Goal: Task Accomplishment & Management: Manage account settings

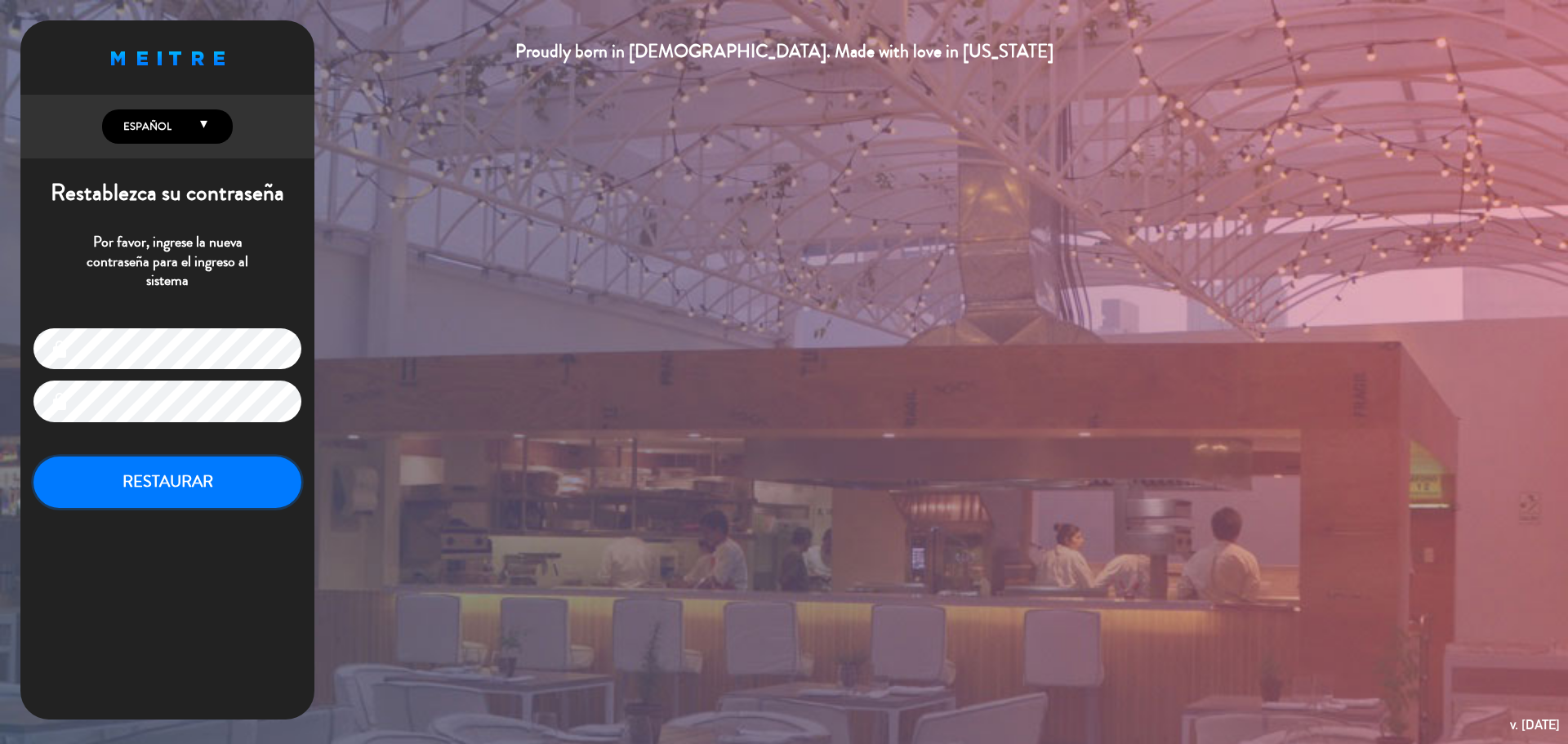
click at [194, 487] on button "RESTAURAR" at bounding box center [167, 482] width 268 height 51
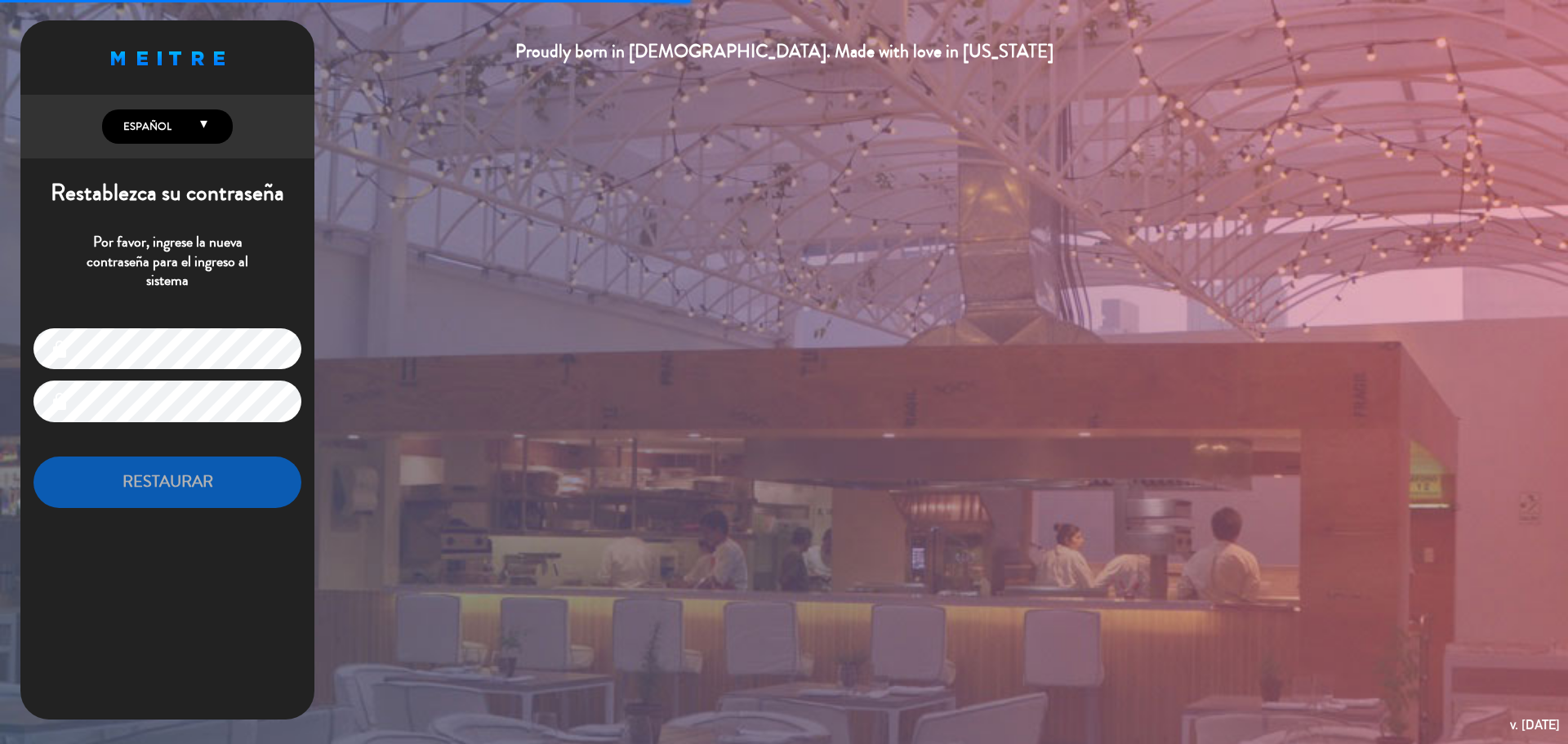
type input "[EMAIL_ADDRESS][PERSON_NAME][DOMAIN_NAME]"
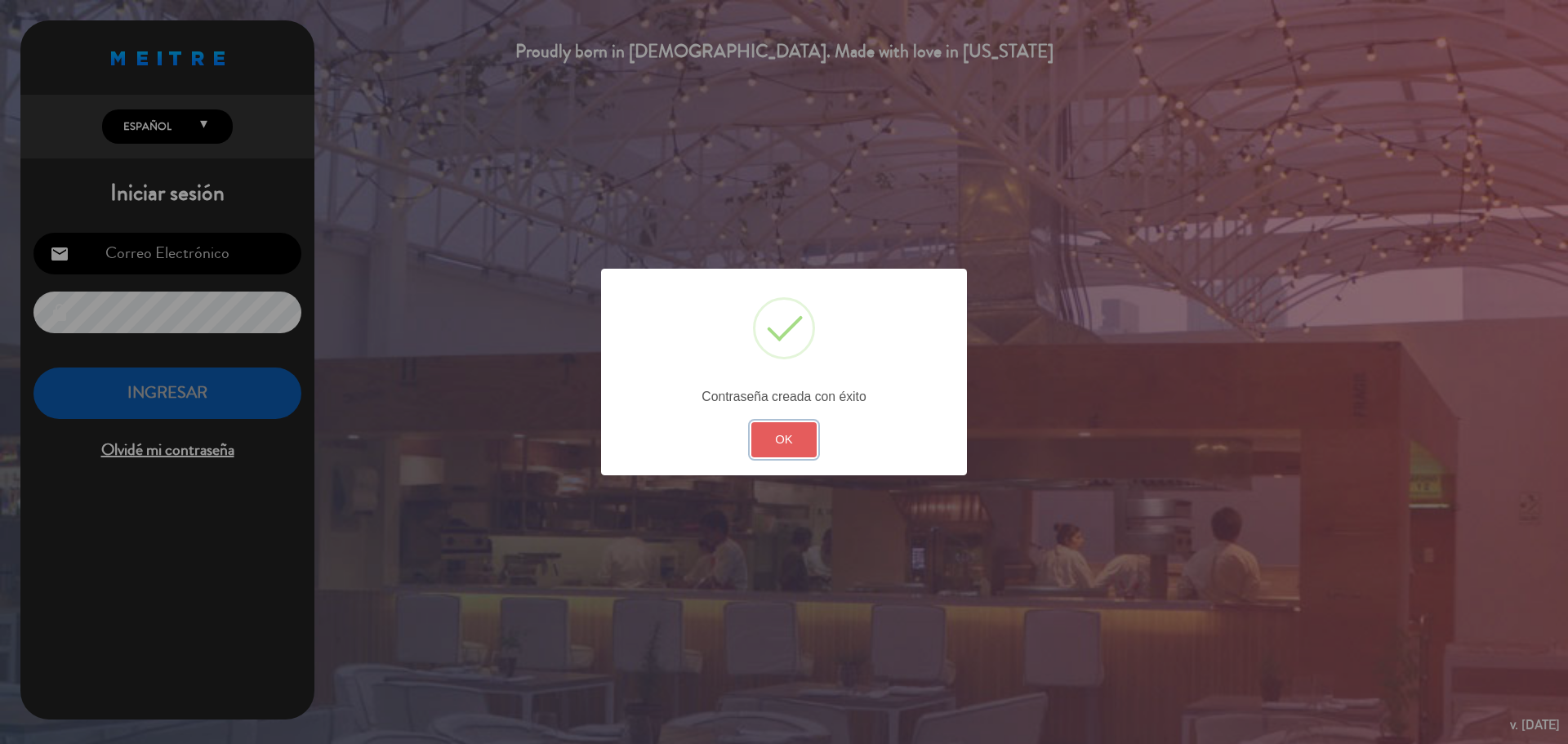
click at [791, 438] on button "OK" at bounding box center [785, 440] width 66 height 35
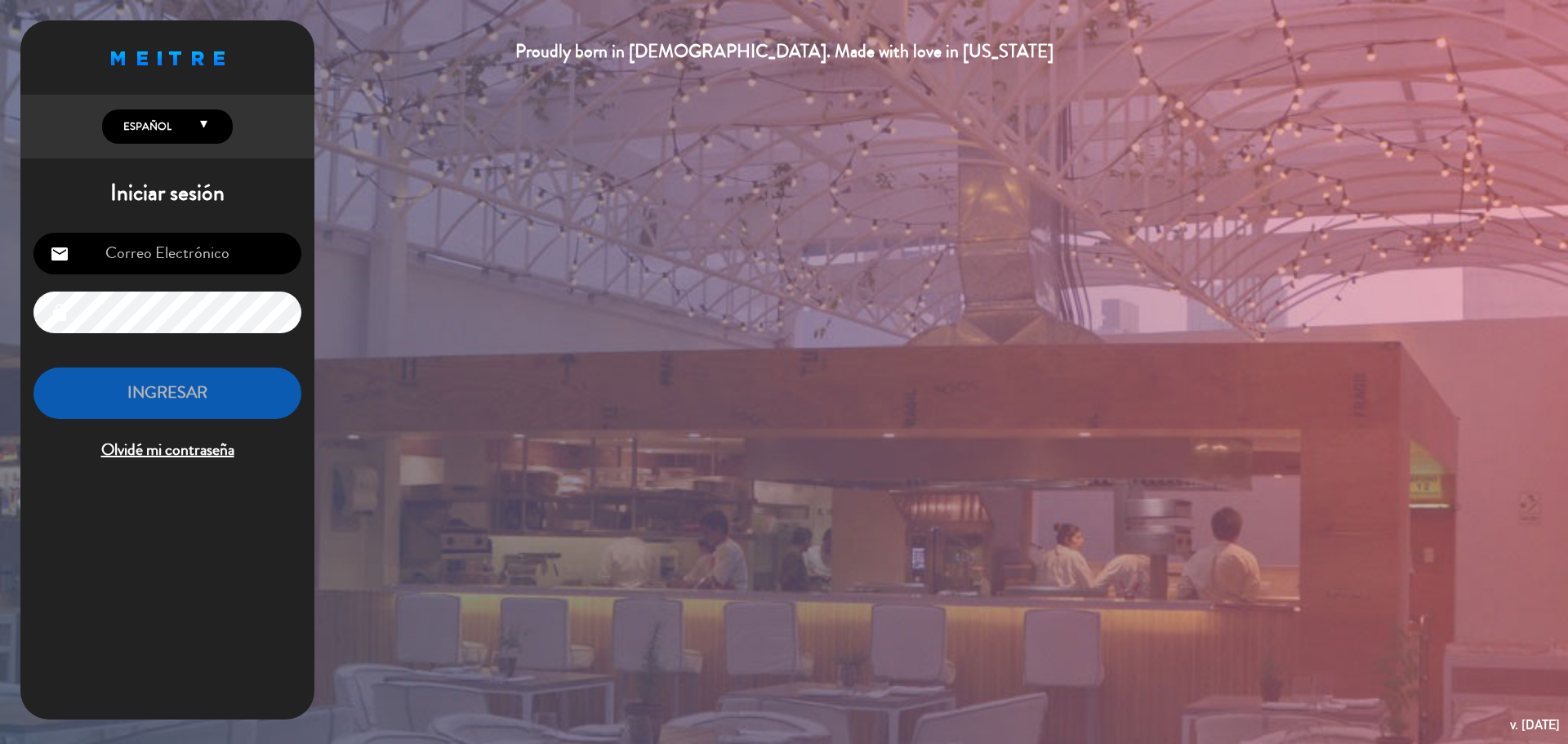
click at [235, 252] on input "email" at bounding box center [167, 254] width 268 height 41
type input "[EMAIL_ADDRESS][PERSON_NAME][DOMAIN_NAME]"
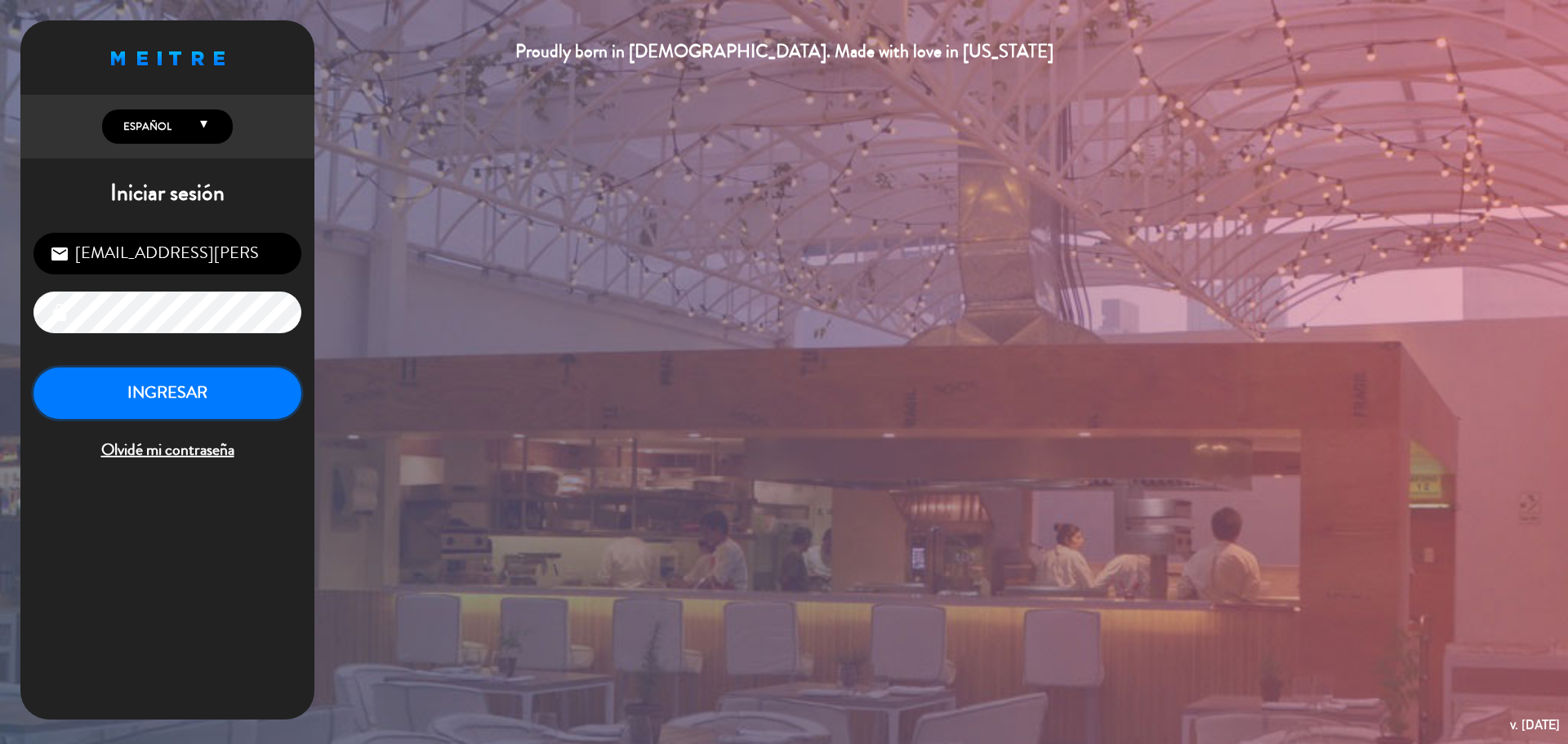
click at [192, 386] on button "INGRESAR" at bounding box center [167, 393] width 268 height 51
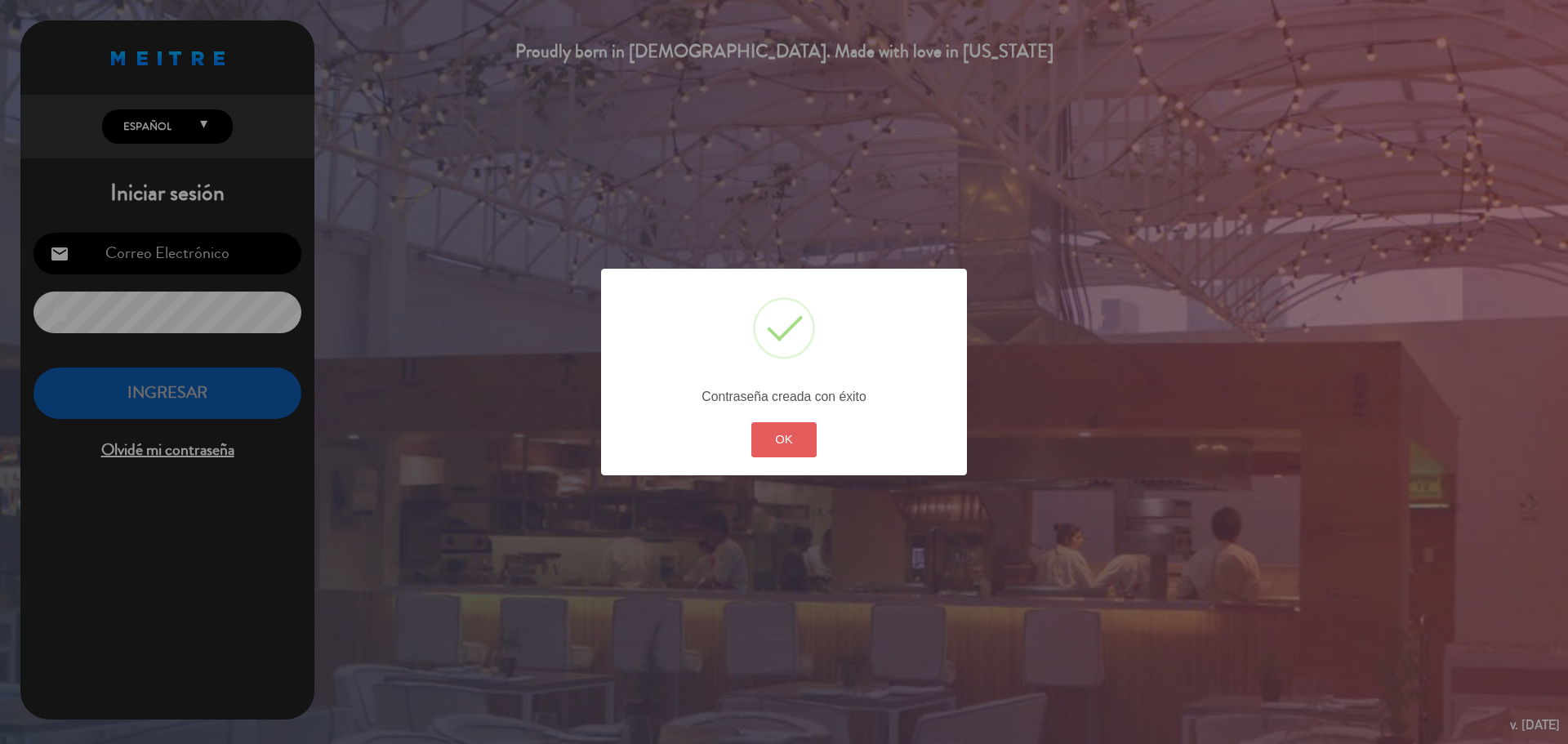
click at [781, 451] on button "OK" at bounding box center [785, 440] width 66 height 35
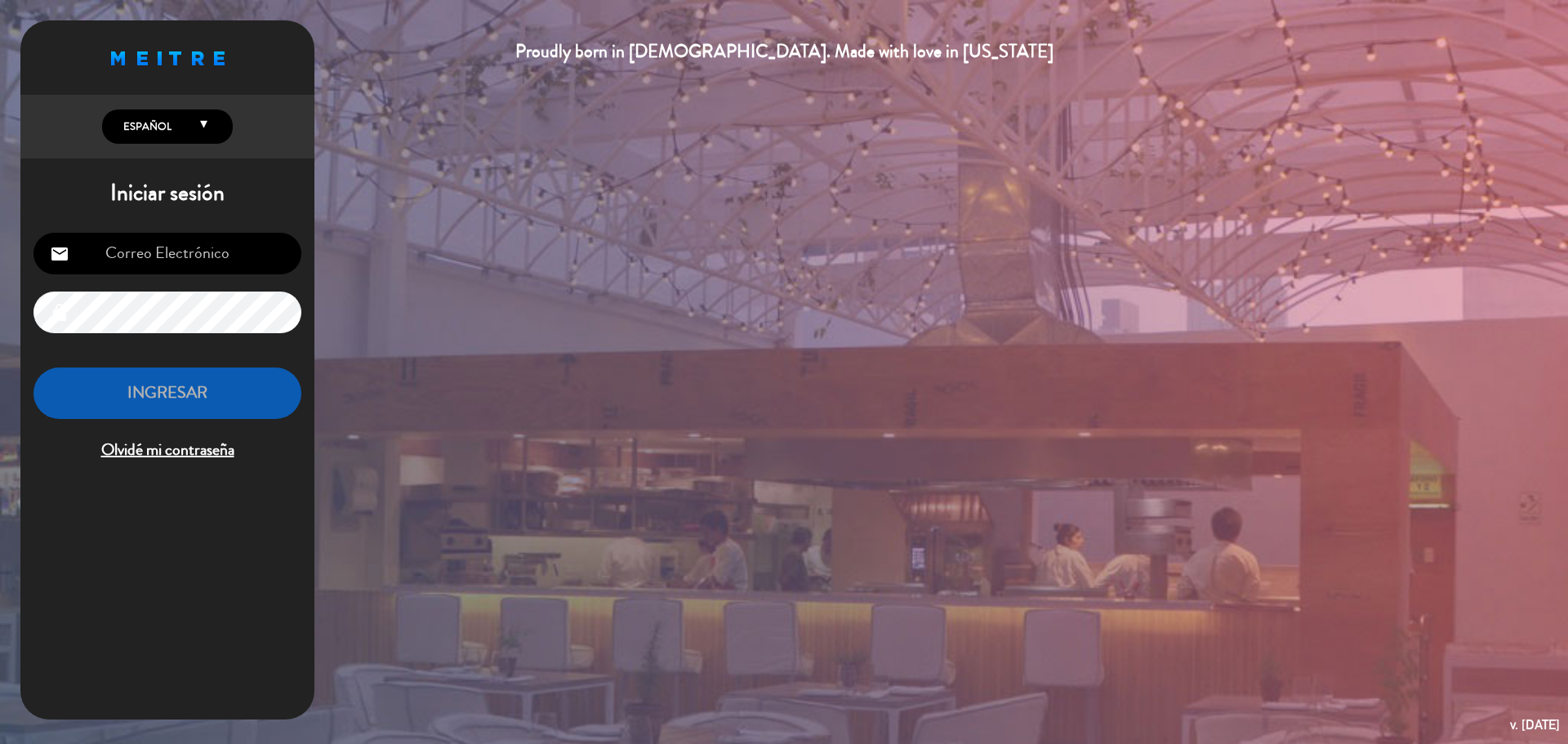
click at [226, 265] on input "email" at bounding box center [167, 254] width 268 height 41
